Goal: Task Accomplishment & Management: Use online tool/utility

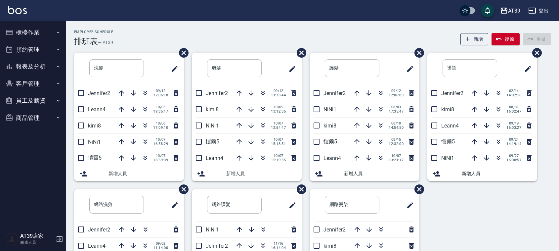
drag, startPoint x: 0, startPoint y: 0, endPoint x: 194, endPoint y: 52, distance: 200.3
click at [194, 52] on div "Employee Schedule 排班表 — AT39 新增 復原 重做 洗髮 ​ Jennifer2 [DATE] 12:06:18 Leann4 [DA…" at bounding box center [312, 177] width 493 height 295
click at [21, 9] on img at bounding box center [17, 10] width 19 height 8
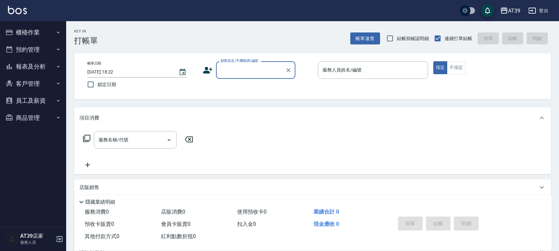
click at [242, 70] on input "顧客姓名/手機號碼/編號" at bounding box center [251, 70] width 64 height 12
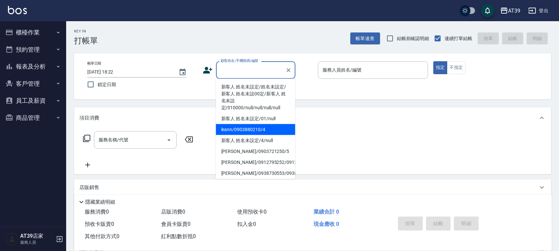
click at [257, 124] on li "leann/0903880210/4" at bounding box center [255, 129] width 79 height 11
type input "leann/0903880210/4"
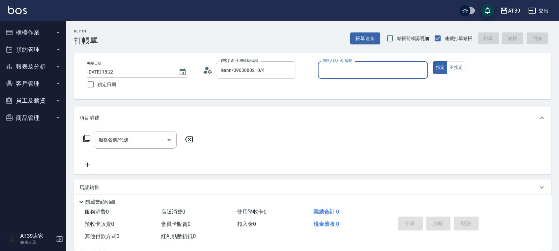
type input "Leann-4"
click at [452, 73] on button "不指定" at bounding box center [456, 67] width 19 height 13
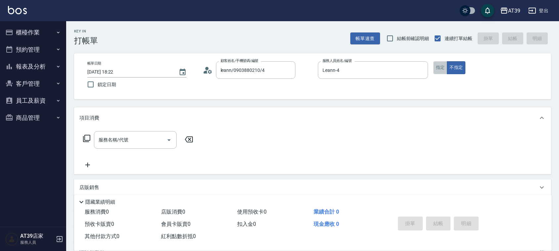
click at [435, 65] on button "指定" at bounding box center [440, 67] width 14 height 13
click at [158, 140] on input "服務名稱/代號" at bounding box center [130, 140] width 67 height 12
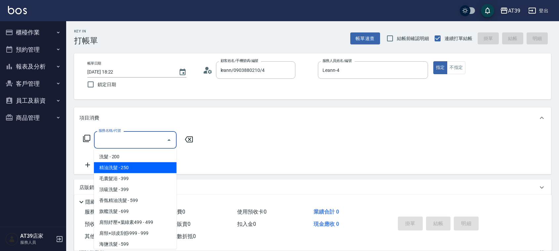
click at [126, 166] on span "精油洗髮 - 250" at bounding box center [135, 167] width 83 height 11
type input "精油洗髮(102)"
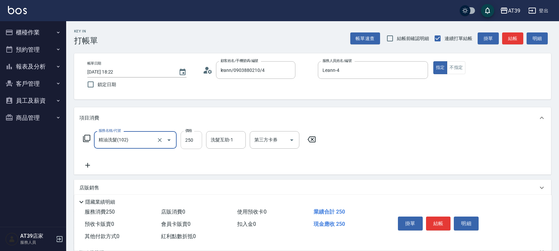
click at [194, 143] on input "250" at bounding box center [192, 140] width 22 height 18
type input "300"
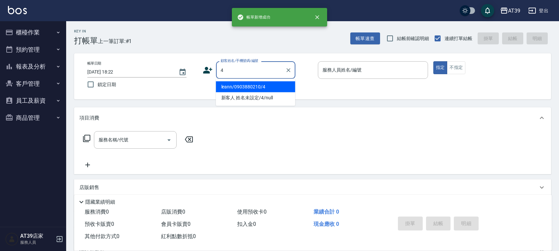
click at [433, 61] on button "指定" at bounding box center [440, 67] width 14 height 13
type input "leann/0903880210/4"
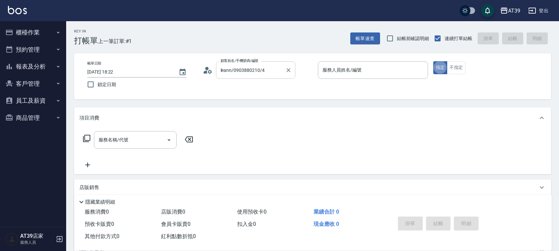
type button "true"
type input "Leann-4"
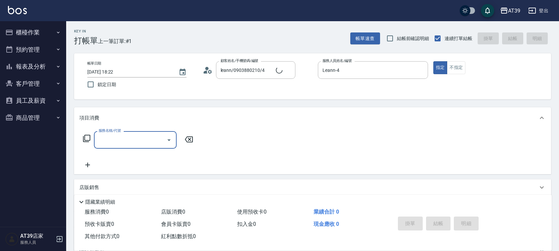
type input "新客人 姓名未設定/4/null"
click at [453, 69] on button "不指定" at bounding box center [456, 67] width 19 height 13
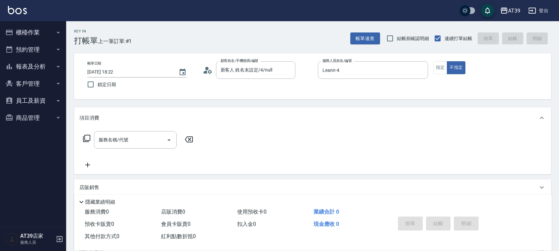
click at [127, 125] on div "項目消費" at bounding box center [312, 117] width 477 height 21
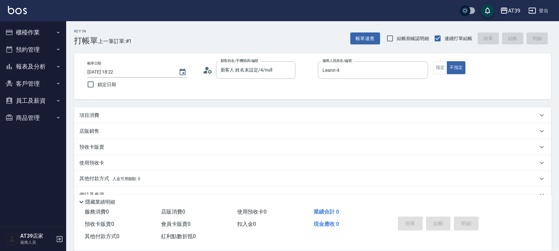
click at [130, 113] on div "項目消費" at bounding box center [308, 115] width 459 height 7
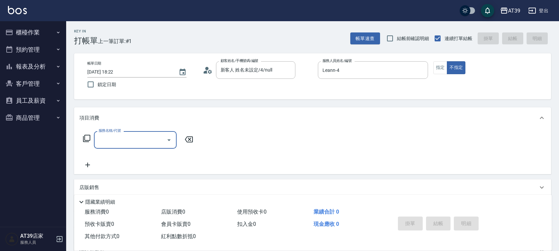
click at [131, 134] on input "服務名稱/代號" at bounding box center [130, 140] width 67 height 12
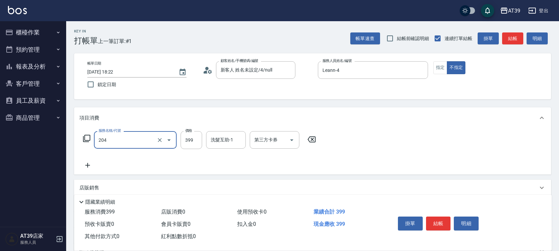
type input "A級洗+剪(204)"
type input "400"
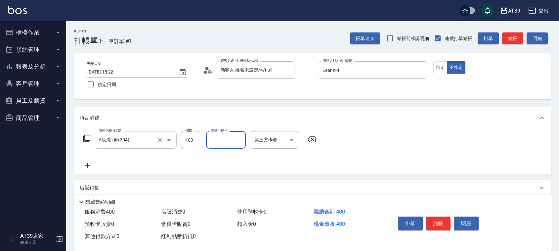
type input "8"
type input "芊芊-27"
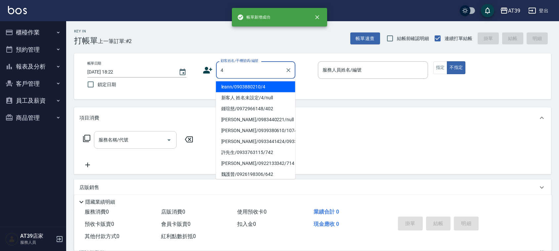
type input "leann/0903880210/4"
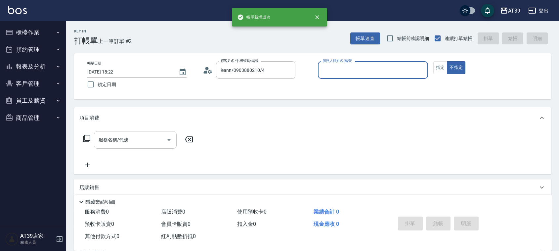
type input "Leann-4"
click at [447, 61] on button "不指定" at bounding box center [456, 67] width 19 height 13
type button "false"
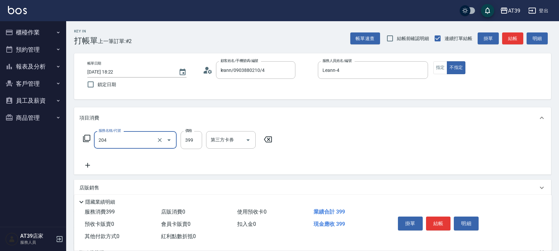
type input "A級洗+剪(204)"
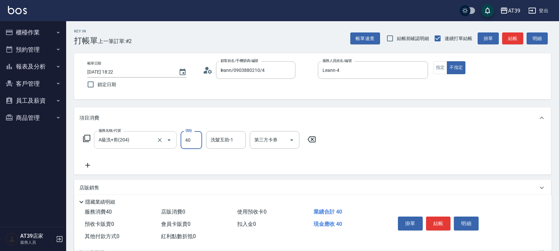
type input "400"
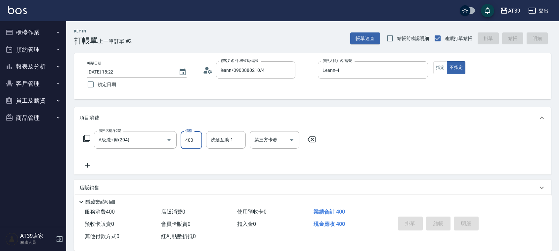
type input "[DATE] 18:23"
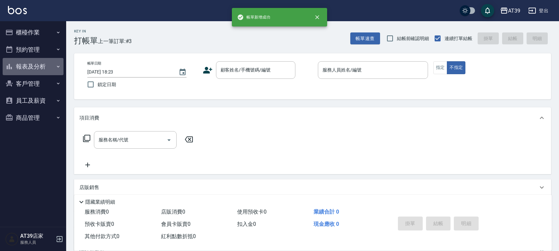
click at [34, 70] on button "報表及分析" at bounding box center [33, 66] width 61 height 17
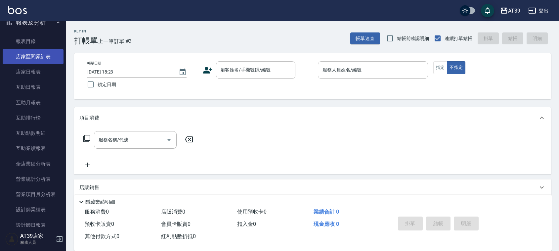
scroll to position [83, 0]
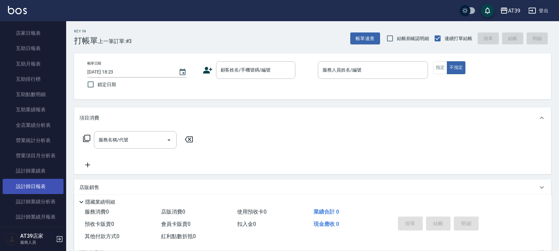
click at [29, 182] on link "設計師日報表" at bounding box center [33, 186] width 61 height 15
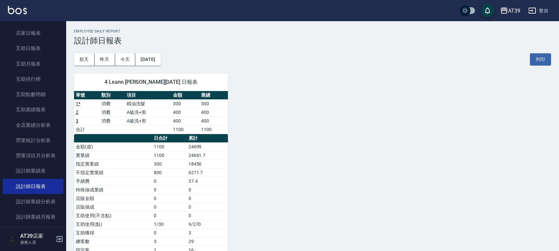
click at [22, 15] on link at bounding box center [17, 11] width 19 height 10
